Goal: Information Seeking & Learning: Learn about a topic

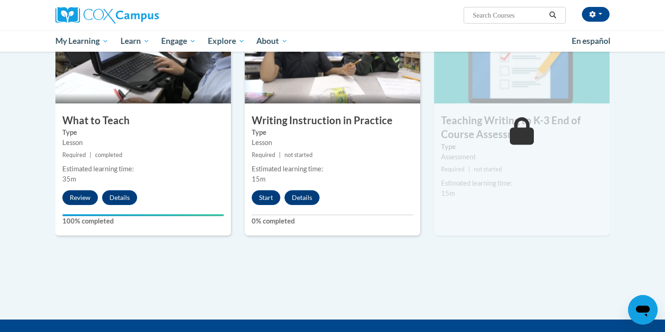
scroll to position [473, 0]
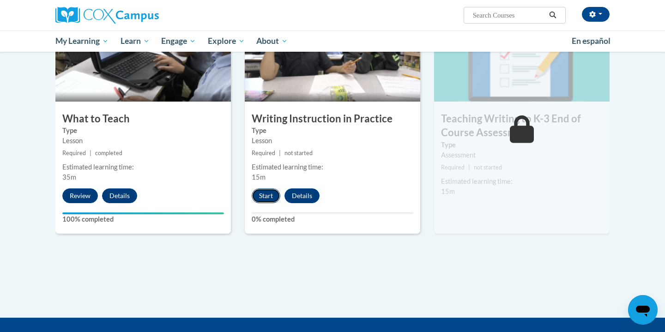
click at [260, 194] on button "Start" at bounding box center [266, 195] width 29 height 15
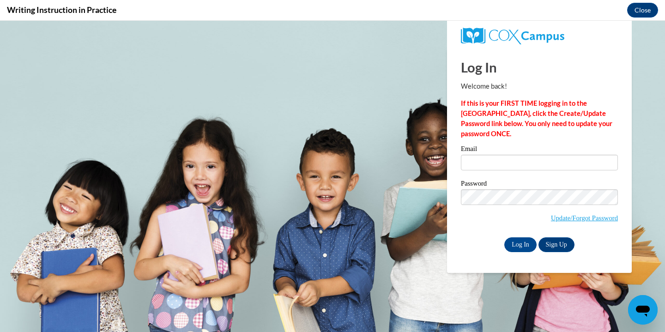
scroll to position [0, 0]
type input "[EMAIL_ADDRESS][DOMAIN_NAME]"
click at [514, 243] on input "Log In" at bounding box center [520, 244] width 32 height 15
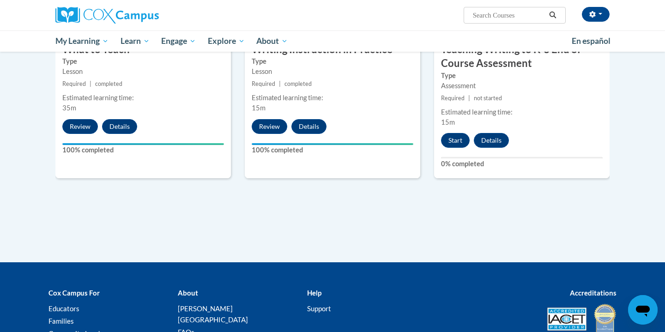
scroll to position [542, 0]
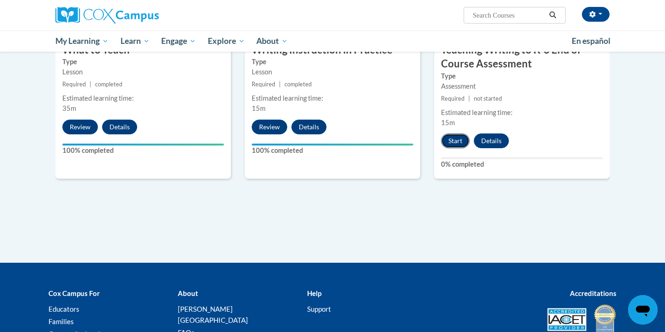
click at [458, 145] on button "Start" at bounding box center [455, 140] width 29 height 15
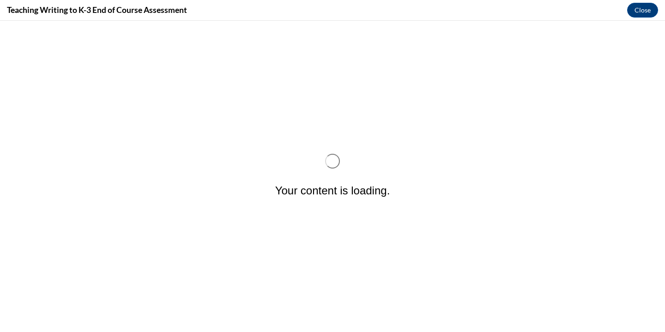
scroll to position [0, 0]
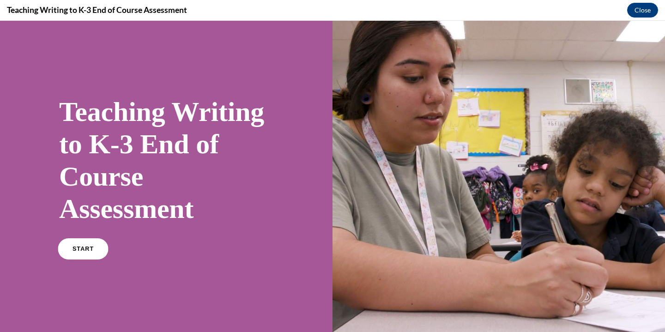
click at [81, 250] on span "START" at bounding box center [83, 249] width 21 height 7
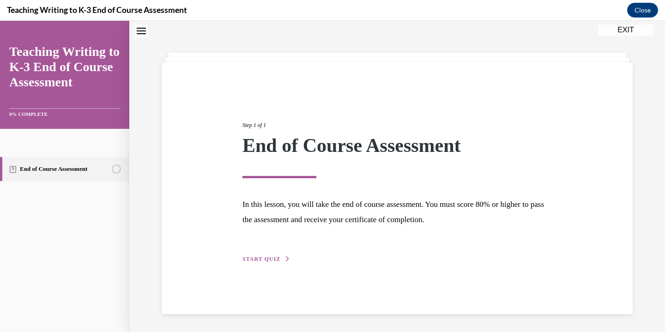
scroll to position [29, 0]
click at [260, 260] on span "START QUIZ" at bounding box center [261, 258] width 38 height 6
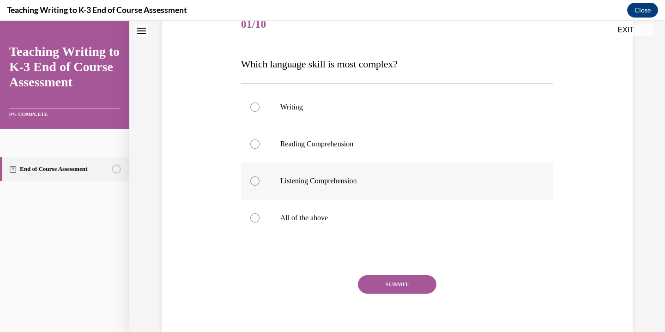
scroll to position [121, 0]
click at [310, 213] on label "All of the above" at bounding box center [397, 218] width 313 height 37
click at [260, 214] on input "All of the above" at bounding box center [254, 218] width 9 height 9
radio input "true"
click at [253, 104] on div at bounding box center [254, 107] width 9 height 9
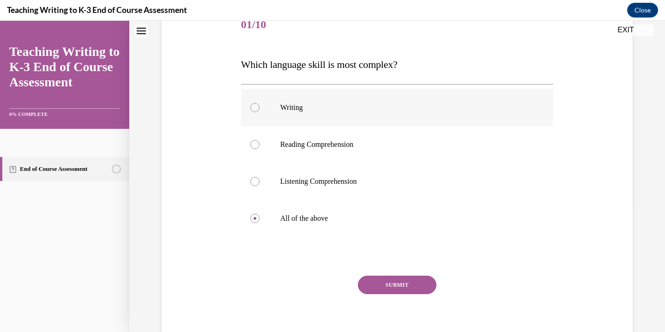
click at [253, 104] on input "Writing" at bounding box center [254, 107] width 9 height 9
radio input "true"
click at [396, 286] on button "SUBMIT" at bounding box center [397, 285] width 79 height 18
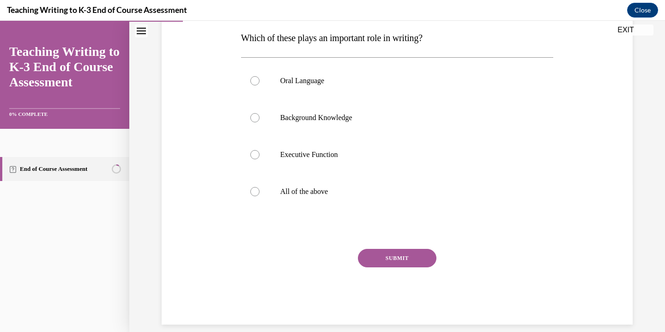
scroll to position [149, 0]
click at [257, 190] on div at bounding box center [254, 190] width 9 height 9
click at [257, 190] on input "All of the above" at bounding box center [254, 190] width 9 height 9
radio input "true"
click at [405, 257] on button "SUBMIT" at bounding box center [397, 257] width 79 height 18
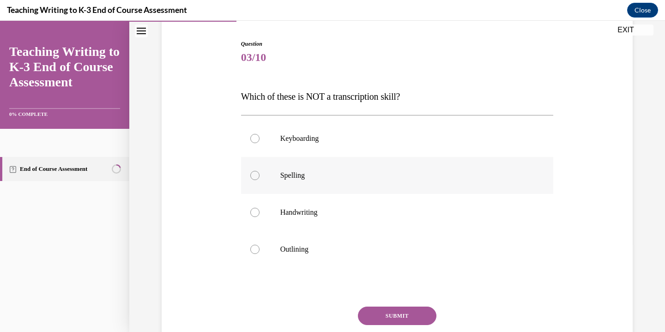
scroll to position [105, 0]
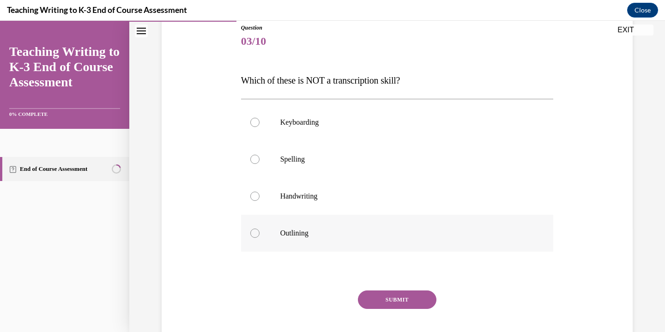
click at [252, 233] on div at bounding box center [254, 233] width 9 height 9
click at [252, 233] on input "Outlining" at bounding box center [254, 233] width 9 height 9
radio input "true"
click at [399, 299] on button "SUBMIT" at bounding box center [397, 299] width 79 height 18
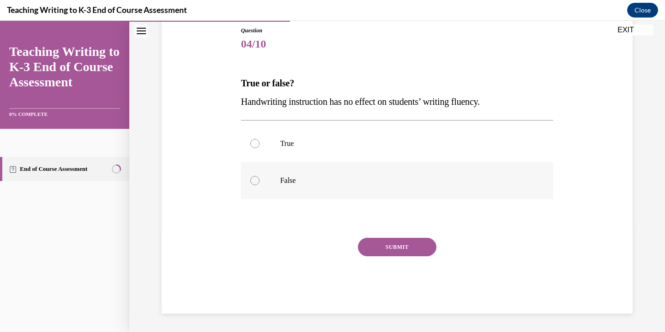
click at [255, 182] on div at bounding box center [254, 180] width 9 height 9
click at [255, 182] on input "False" at bounding box center [254, 180] width 9 height 9
radio input "true"
click at [394, 250] on button "SUBMIT" at bounding box center [397, 247] width 79 height 18
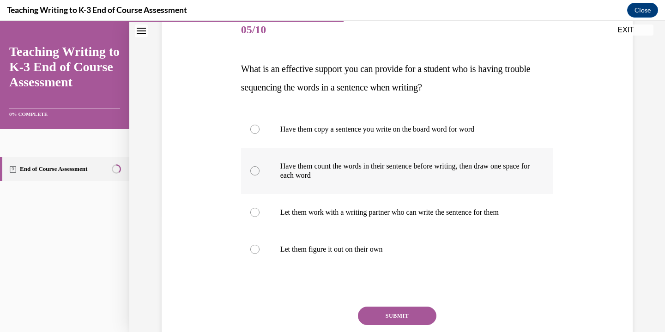
scroll to position [117, 0]
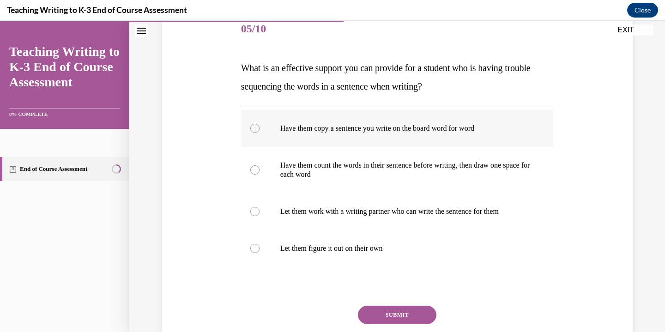
click at [343, 129] on p "Have them copy a sentence you write on the board word for word" at bounding box center [405, 128] width 250 height 9
click at [260, 129] on input "Have them copy a sentence you write on the board word for word" at bounding box center [254, 128] width 9 height 9
radio input "true"
click at [399, 313] on button "SUBMIT" at bounding box center [397, 315] width 79 height 18
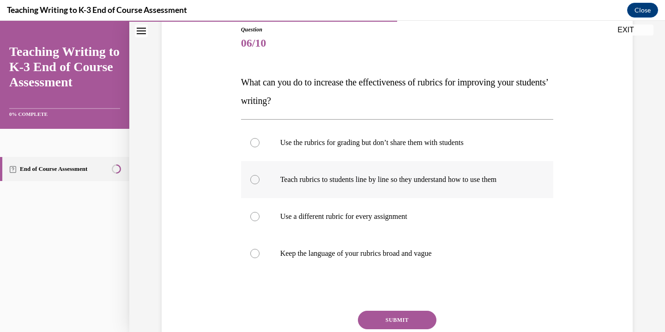
click at [410, 182] on p "Teach rubrics to students line by line so they understand how to use them" at bounding box center [405, 179] width 250 height 9
click at [260, 182] on input "Teach rubrics to students line by line so they understand how to use them" at bounding box center [254, 179] width 9 height 9
radio input "true"
click at [404, 321] on button "SUBMIT" at bounding box center [397, 320] width 79 height 18
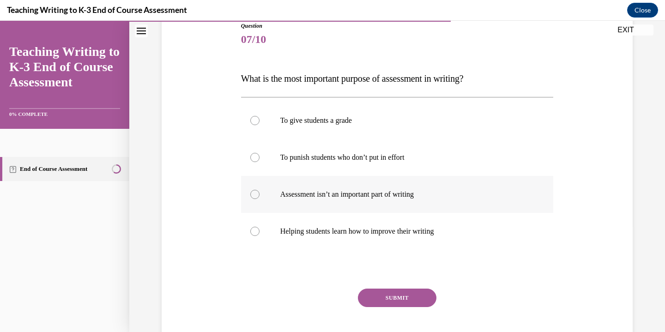
scroll to position [110, 0]
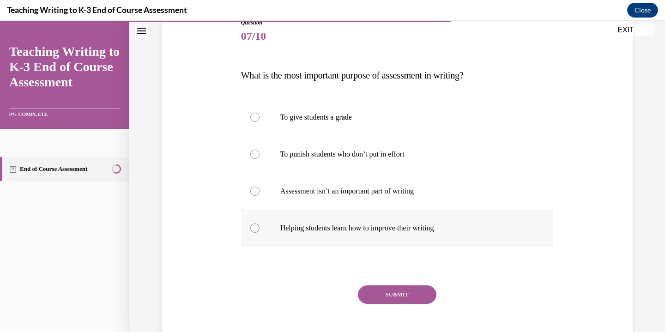
click at [401, 222] on label "Helping students learn how to improve their writing" at bounding box center [397, 228] width 313 height 37
click at [260, 224] on input "Helping students learn how to improve their writing" at bounding box center [254, 228] width 9 height 9
radio input "true"
click at [397, 294] on button "SUBMIT" at bounding box center [397, 294] width 79 height 18
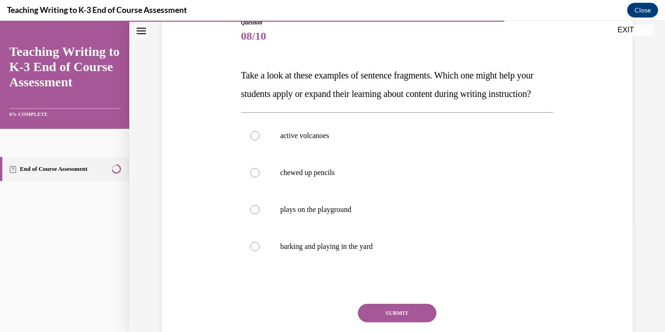
scroll to position [103, 0]
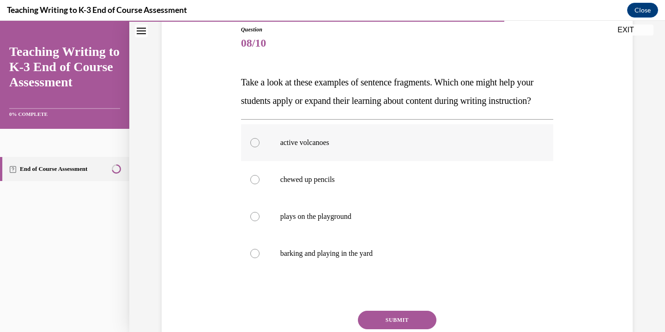
click at [331, 147] on p "active volcanoes" at bounding box center [405, 142] width 250 height 9
click at [260, 147] on input "active volcanoes" at bounding box center [254, 142] width 9 height 9
radio input "true"
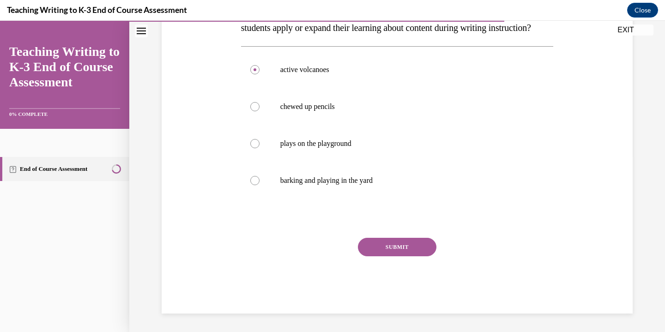
click at [392, 247] on button "SUBMIT" at bounding box center [397, 247] width 79 height 18
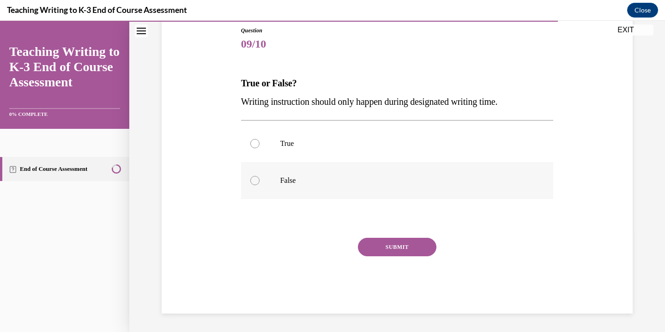
click at [282, 181] on p "False" at bounding box center [405, 180] width 250 height 9
click at [260, 181] on input "False" at bounding box center [254, 180] width 9 height 9
radio input "true"
click at [402, 250] on button "SUBMIT" at bounding box center [397, 247] width 79 height 18
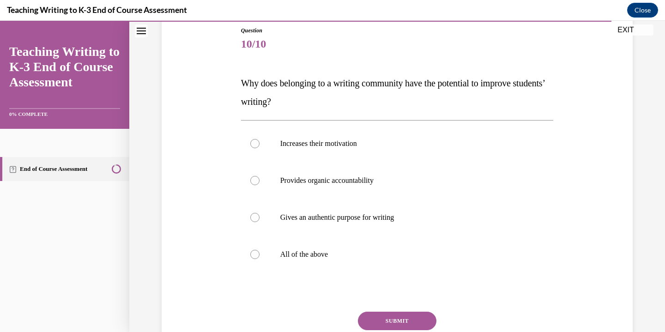
click at [402, 250] on p "All of the above" at bounding box center [405, 254] width 250 height 9
click at [260, 250] on input "All of the above" at bounding box center [254, 254] width 9 height 9
radio input "true"
click at [400, 320] on button "SUBMIT" at bounding box center [397, 321] width 79 height 18
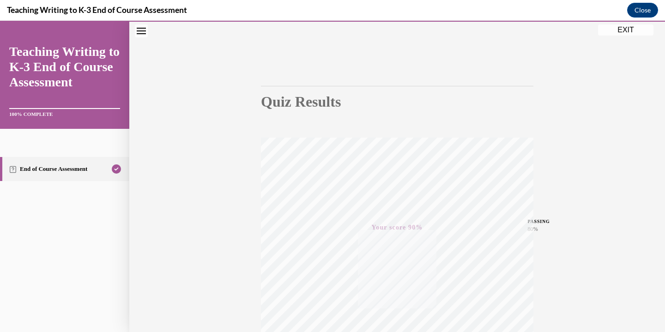
scroll to position [0, 0]
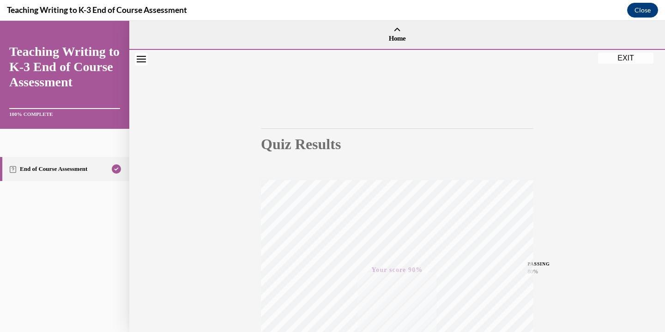
click at [630, 62] on button "EXIT" at bounding box center [625, 58] width 55 height 11
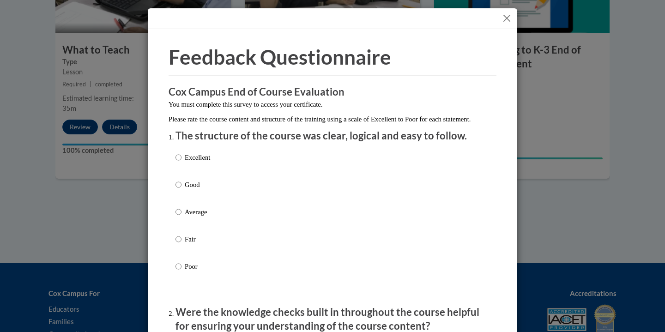
click at [508, 16] on button "Close" at bounding box center [507, 18] width 12 height 12
